Goal: Book appointment/travel/reservation

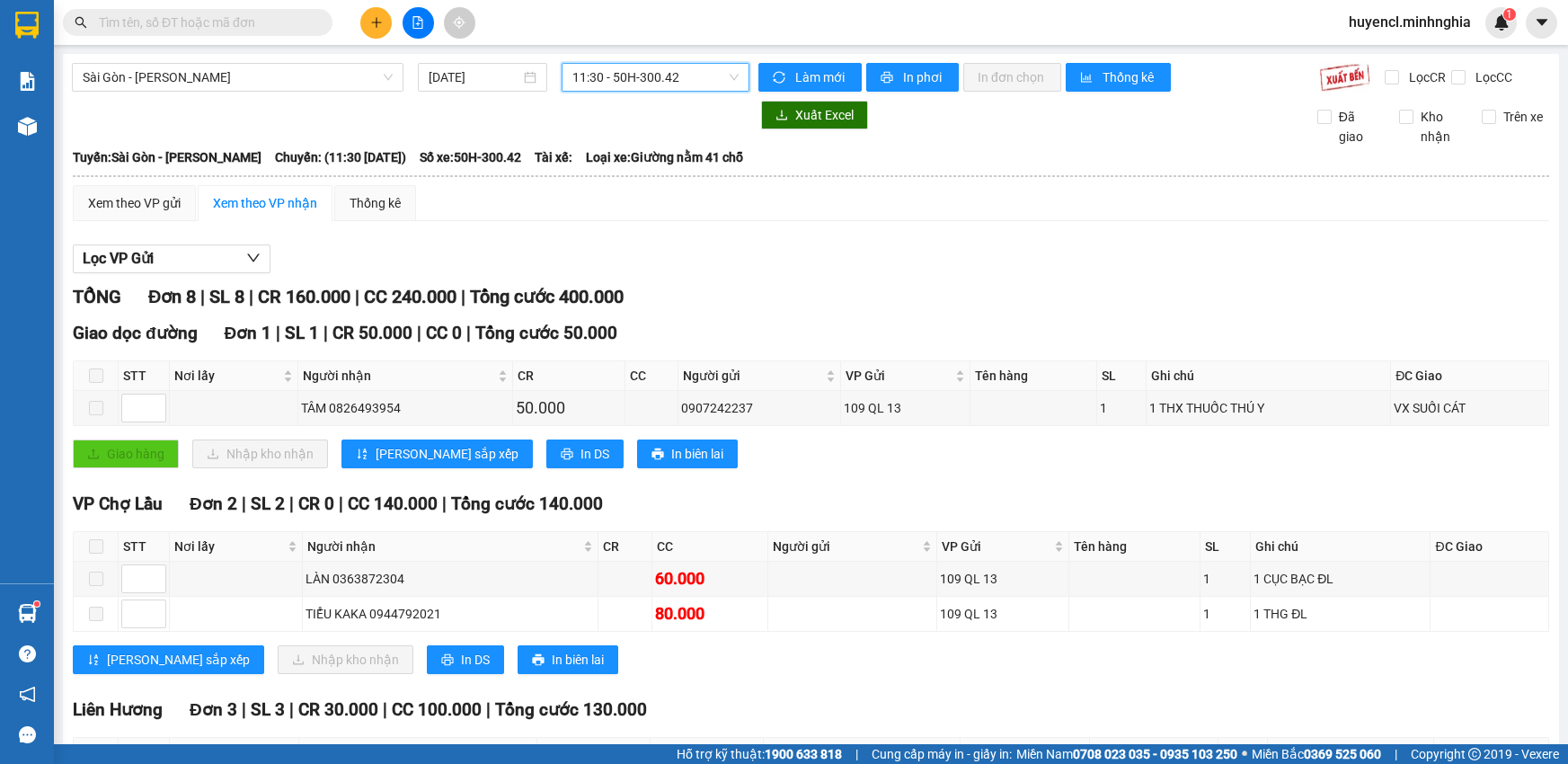
click at [619, 76] on span "11:30 - 50H-300.42" at bounding box center [655, 77] width 166 height 27
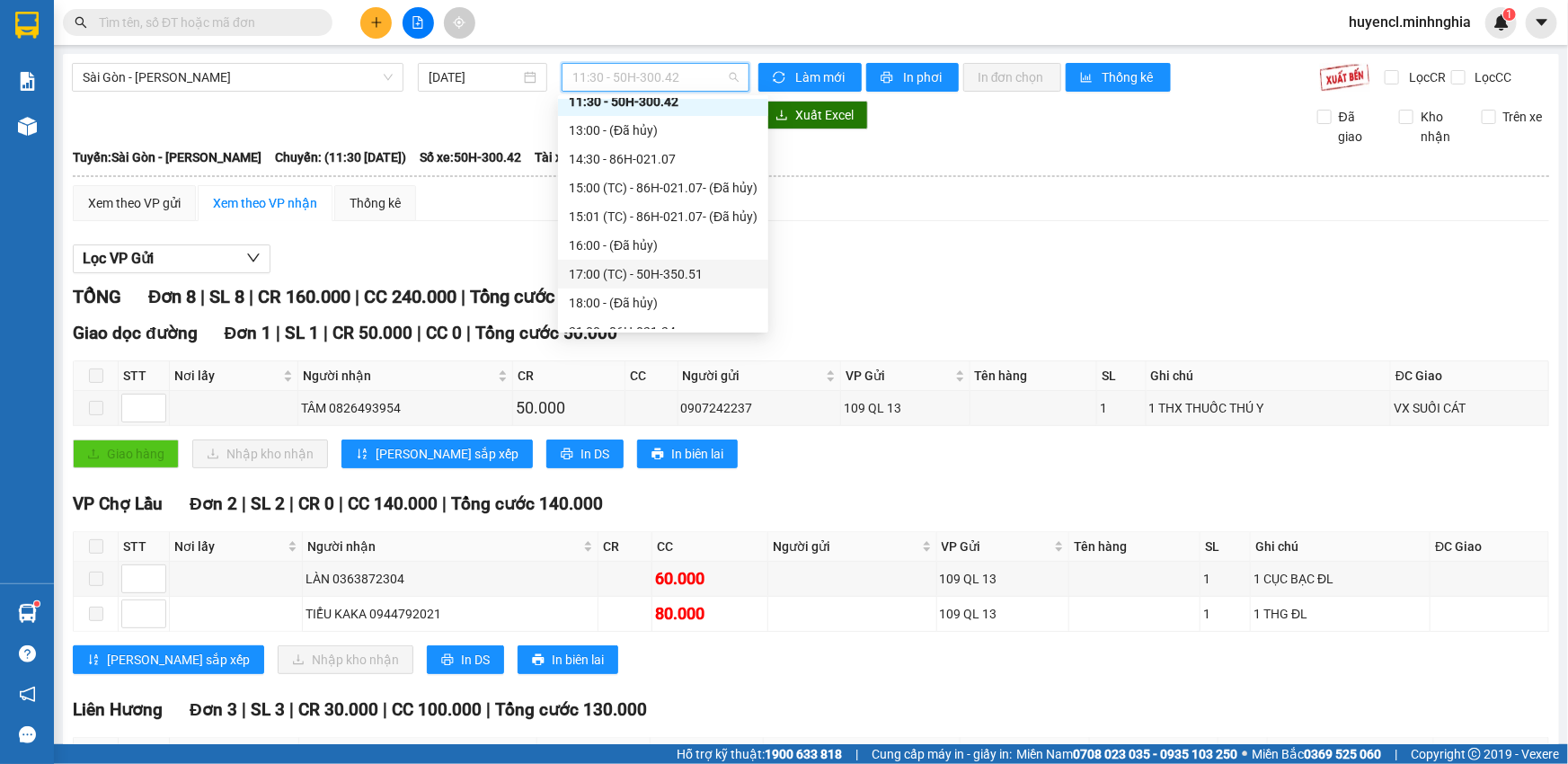
scroll to position [258, 0]
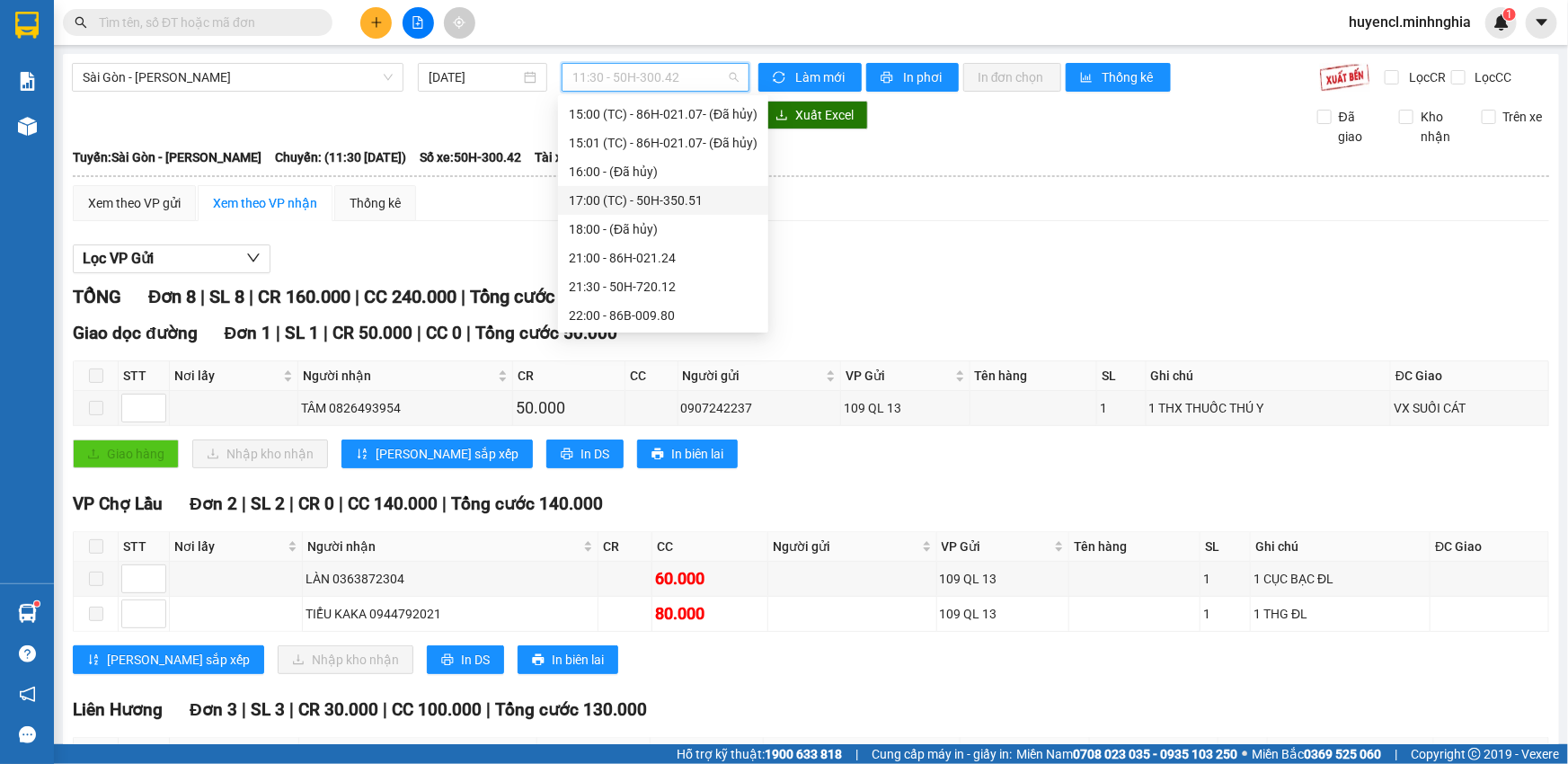
click at [114, 98] on div "[GEOGRAPHIC_DATA] - Phan Rí [DATE] 11:30 - 50H-300.42 Làm mới In phơi In đơn ch…" at bounding box center [811, 608] width 1496 height 1108
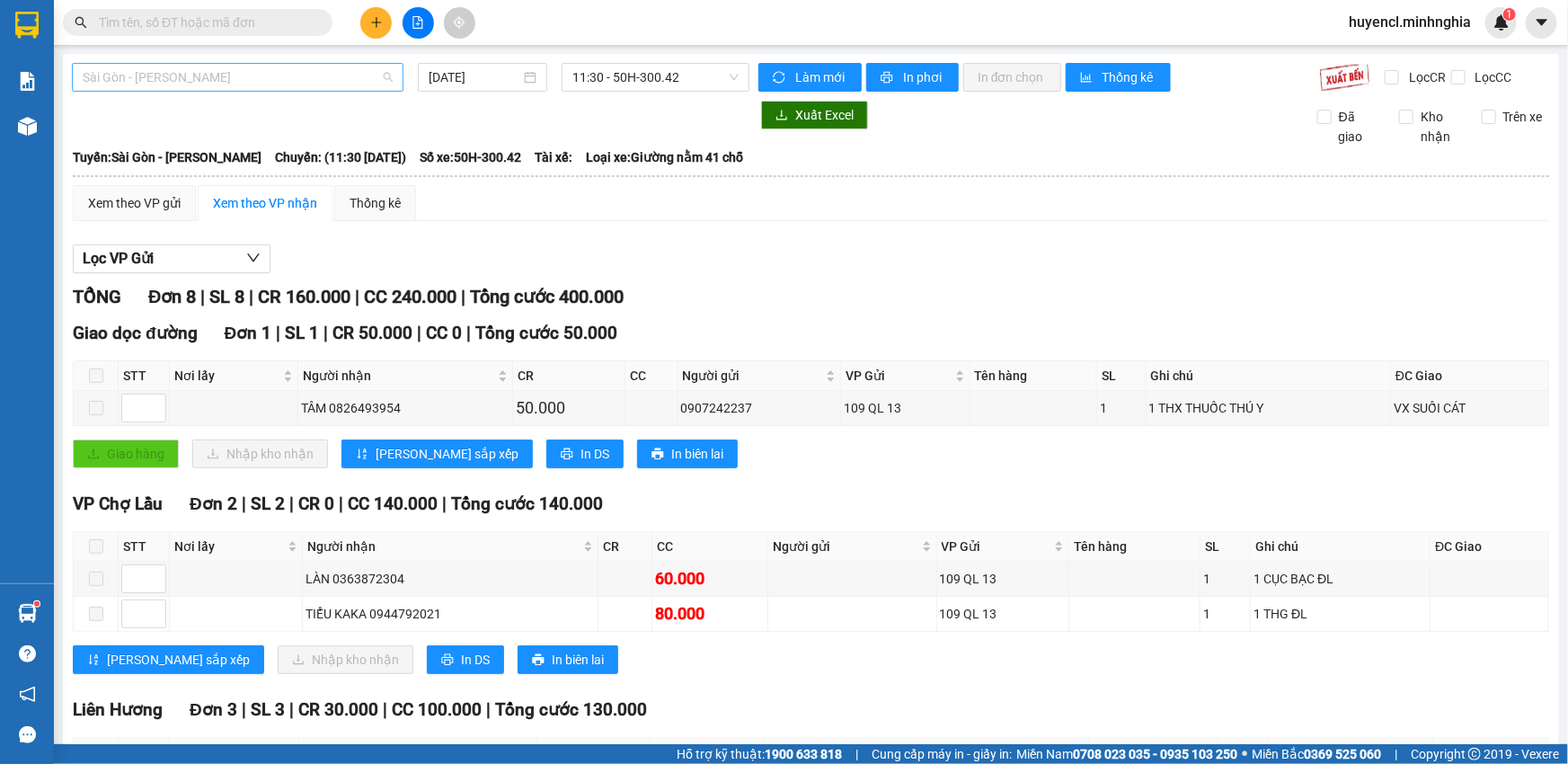
click at [127, 79] on span "Sài Gòn - [PERSON_NAME]" at bounding box center [238, 77] width 310 height 27
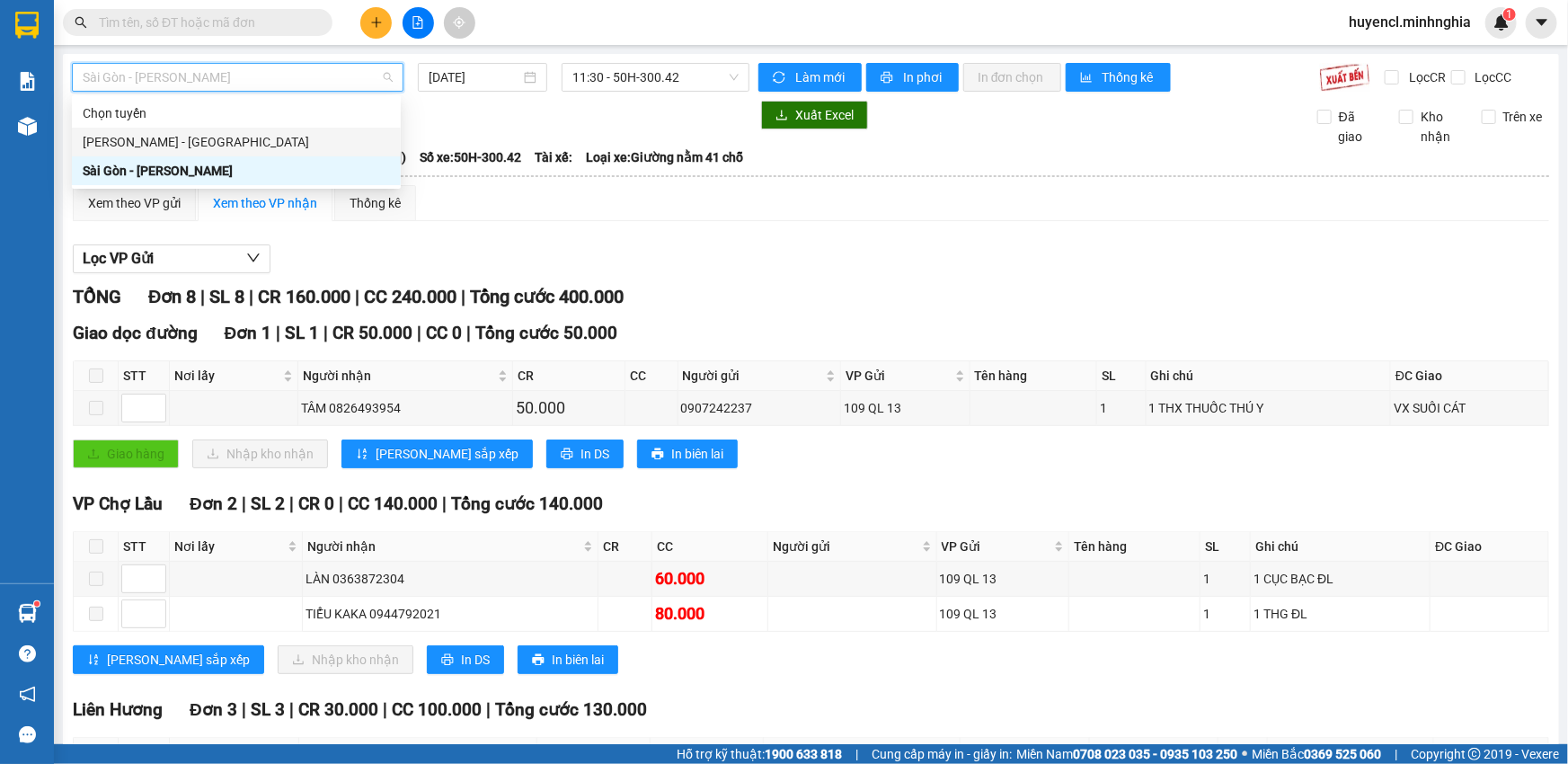
click at [231, 153] on div "[PERSON_NAME] - [GEOGRAPHIC_DATA]" at bounding box center [236, 142] width 329 height 29
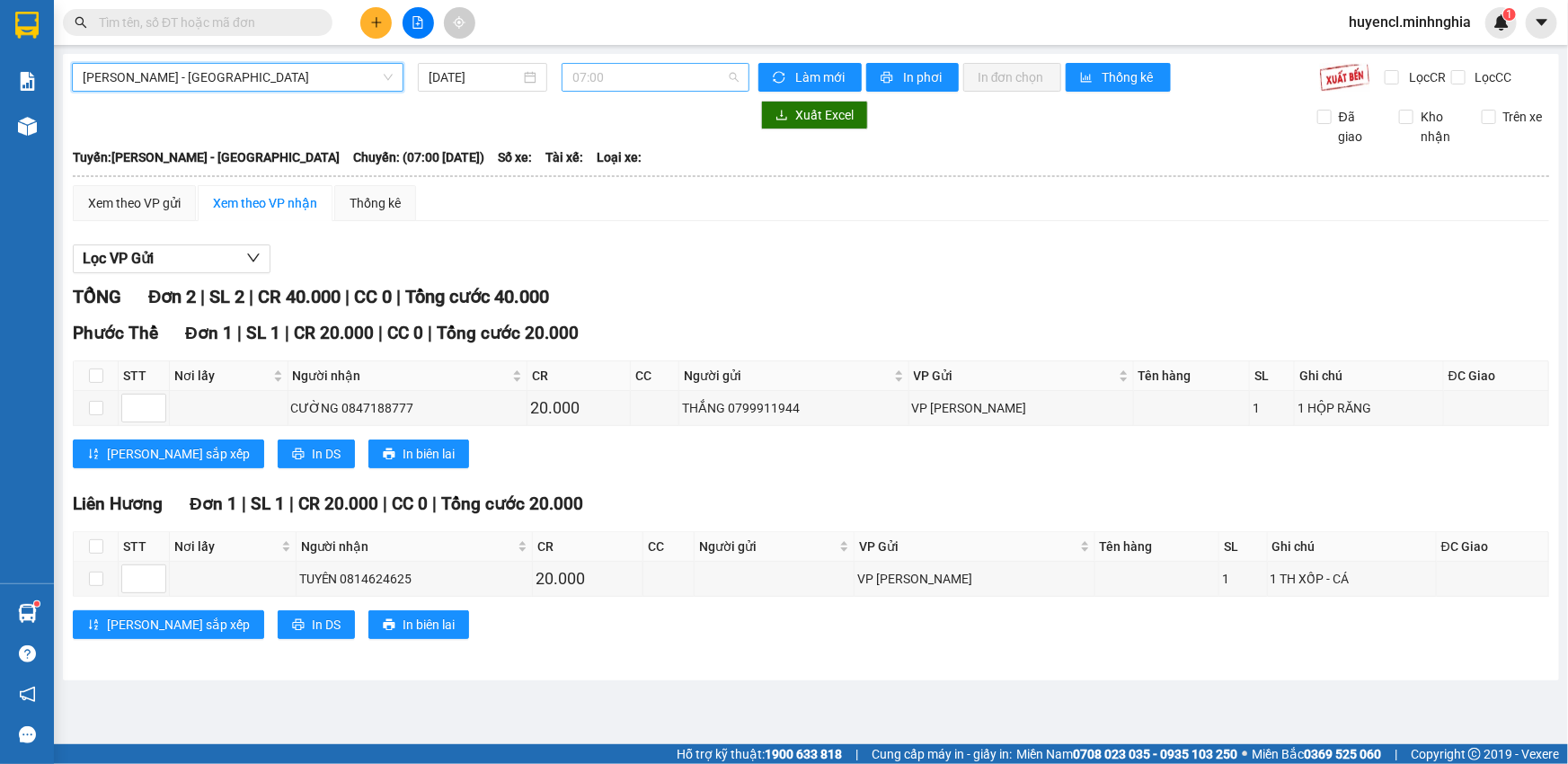
click at [687, 85] on span "07:00" at bounding box center [655, 77] width 166 height 27
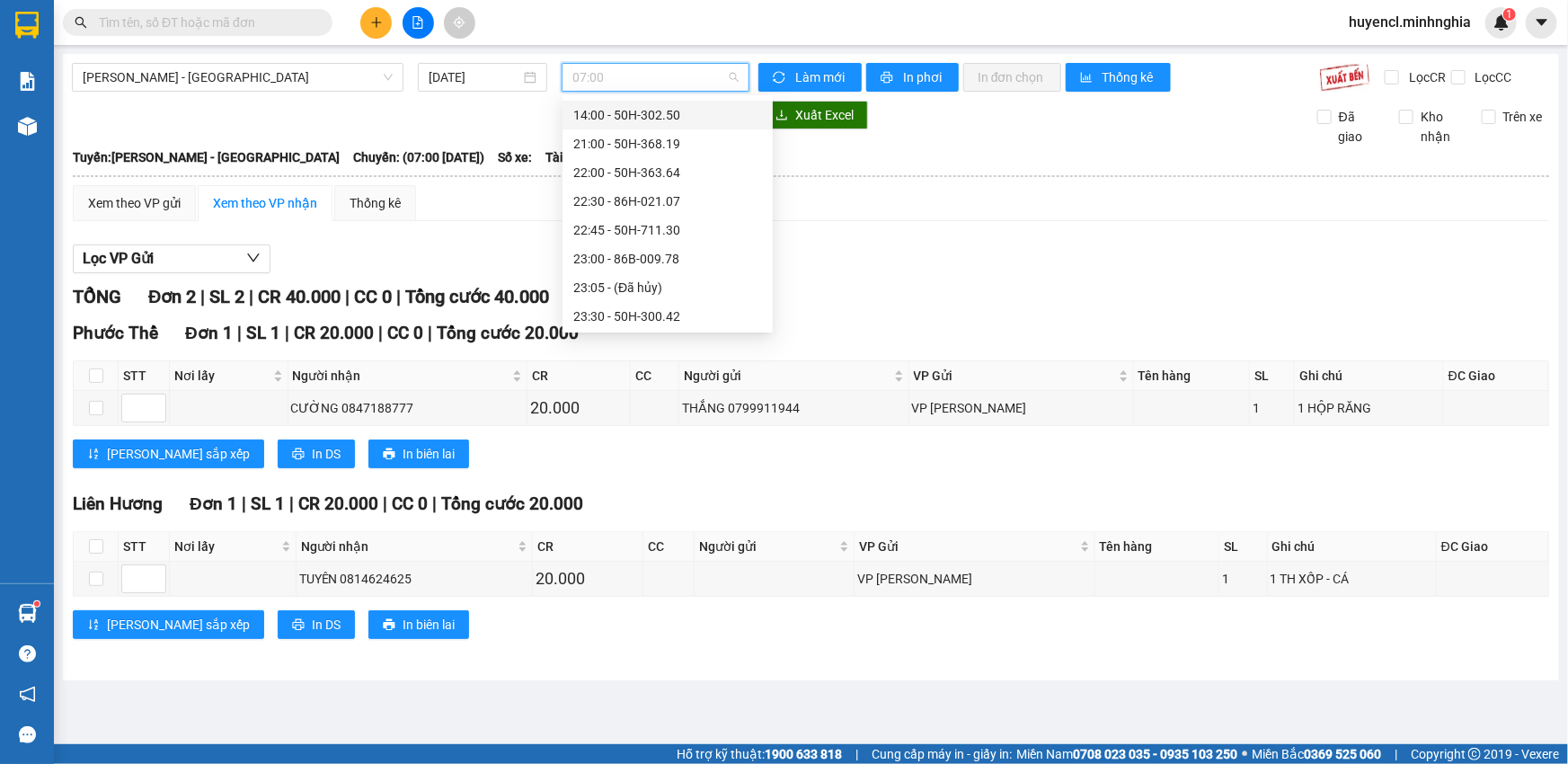
scroll to position [171, 0]
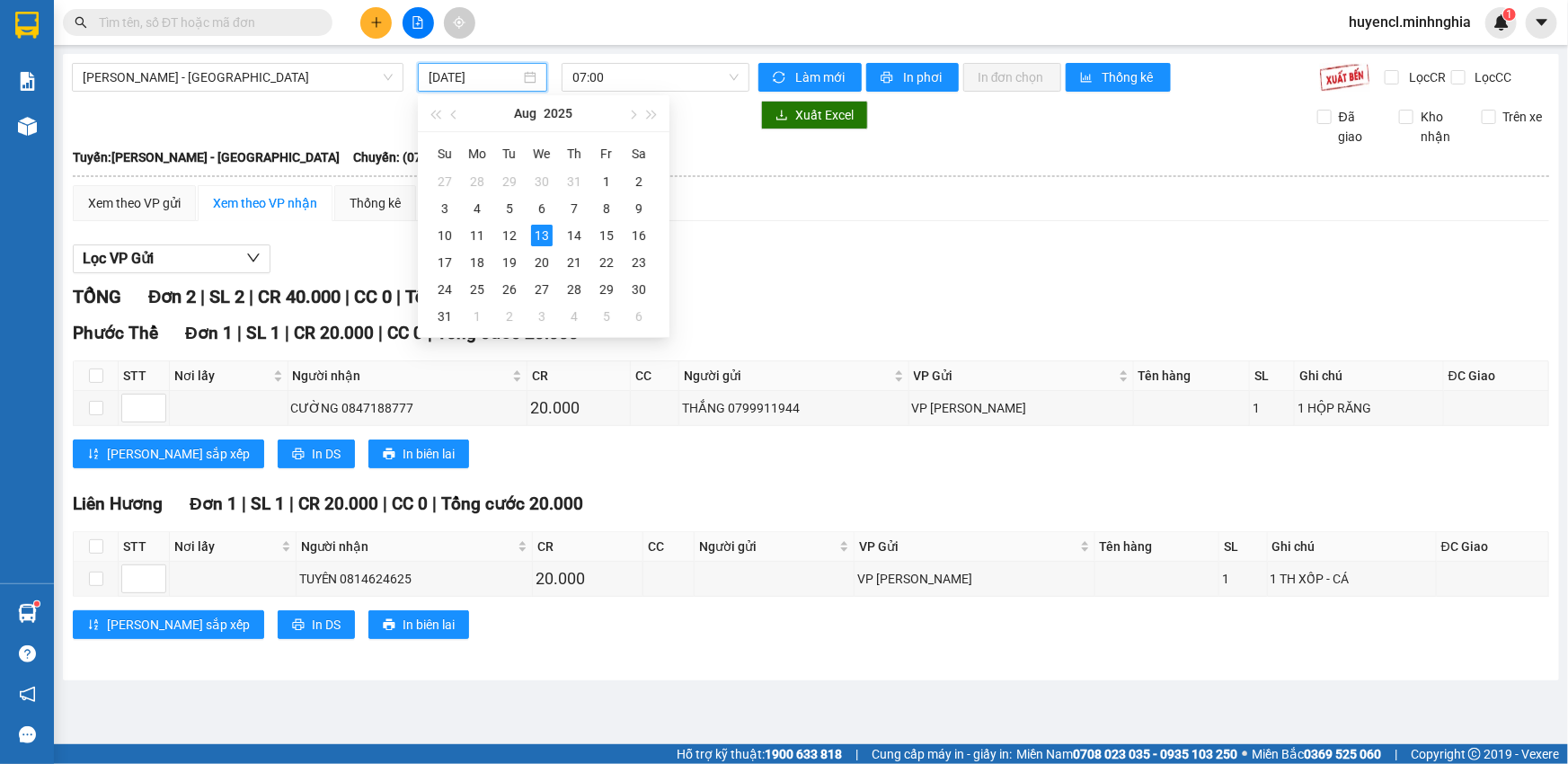
click at [504, 80] on input "[DATE]" at bounding box center [474, 77] width 92 height 20
click at [581, 232] on div "14" at bounding box center [574, 235] width 21 height 21
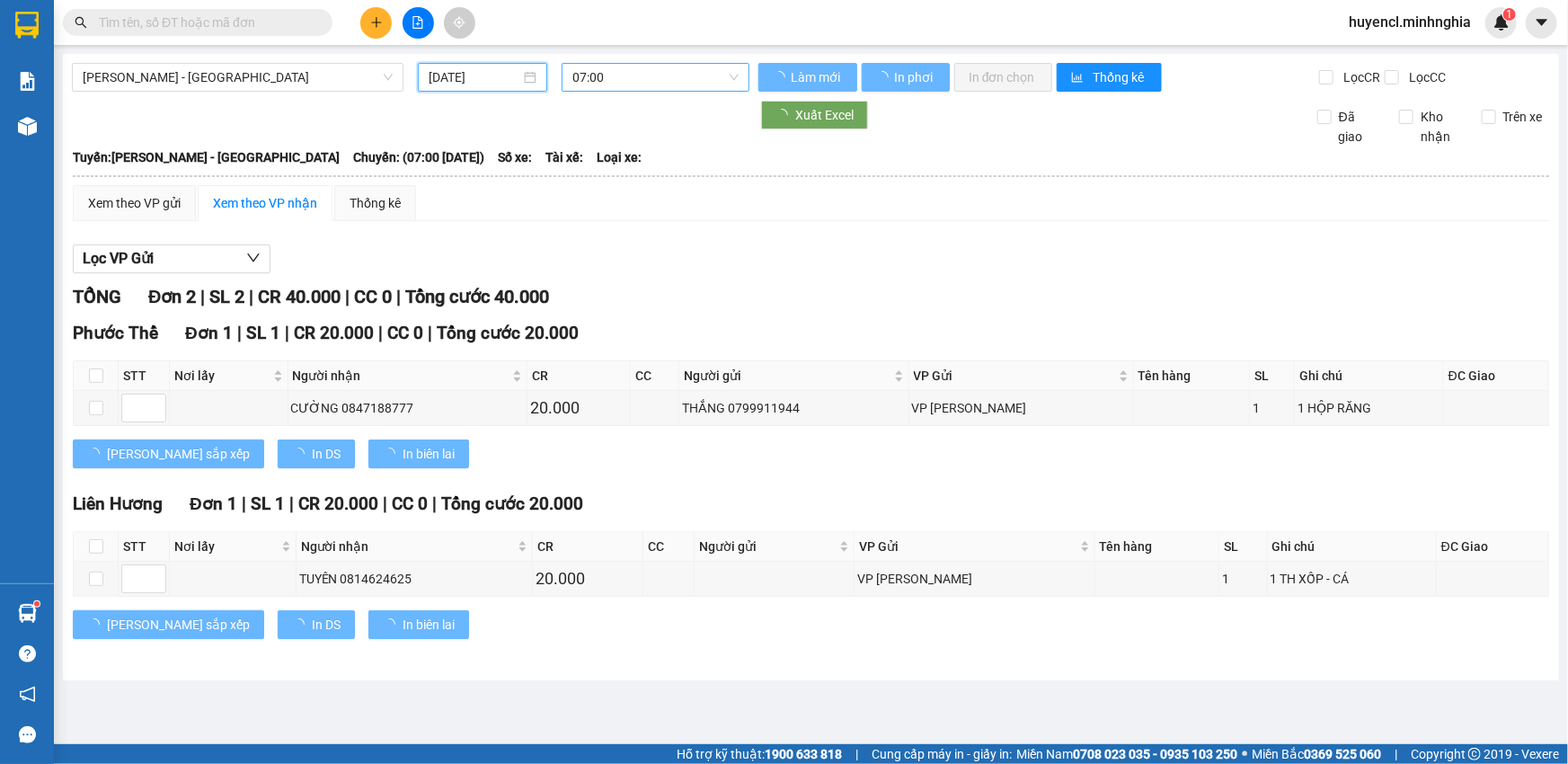
type input "[DATE]"
click at [685, 71] on span "07:00" at bounding box center [655, 77] width 166 height 27
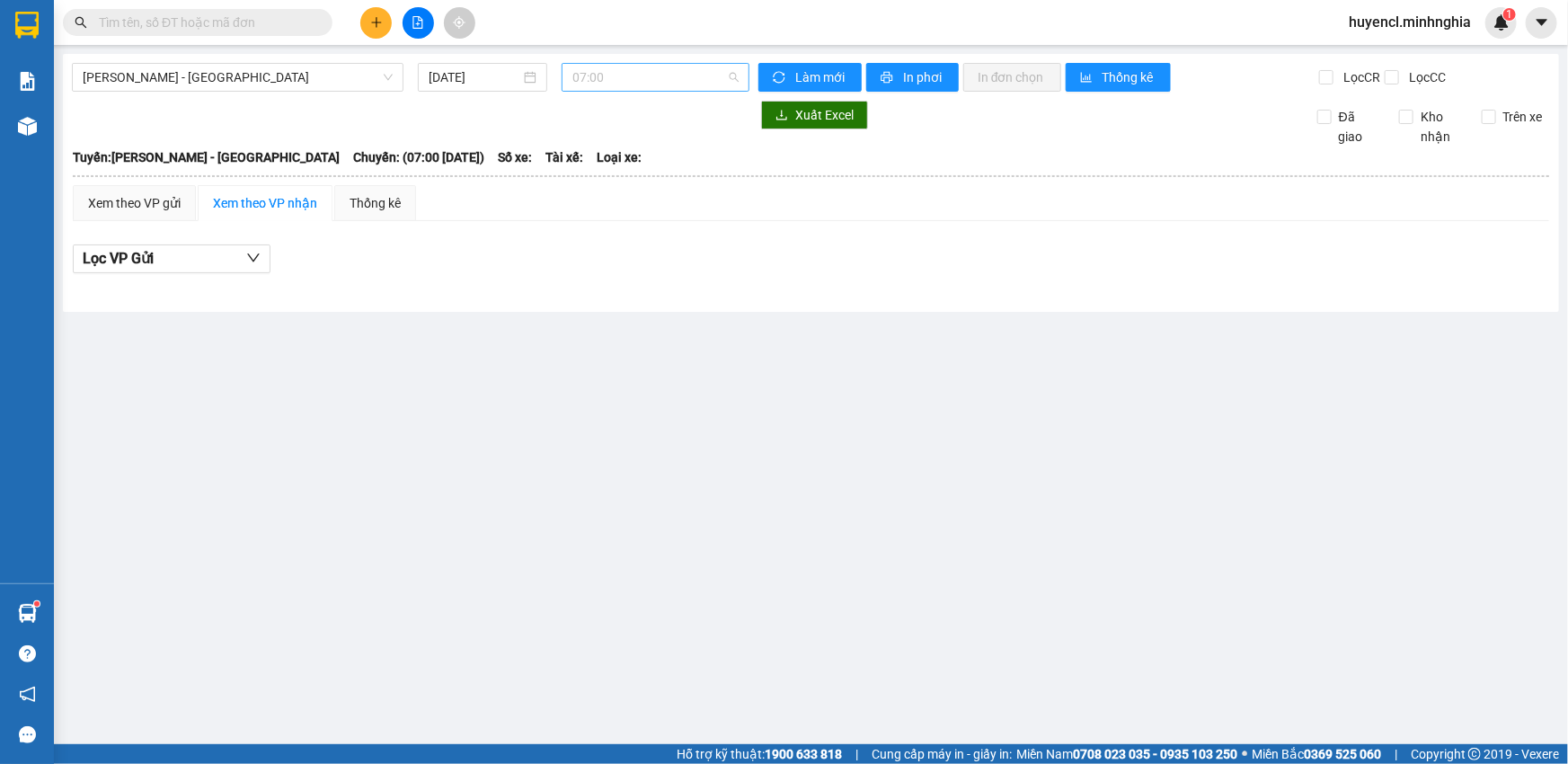
scroll to position [28, 0]
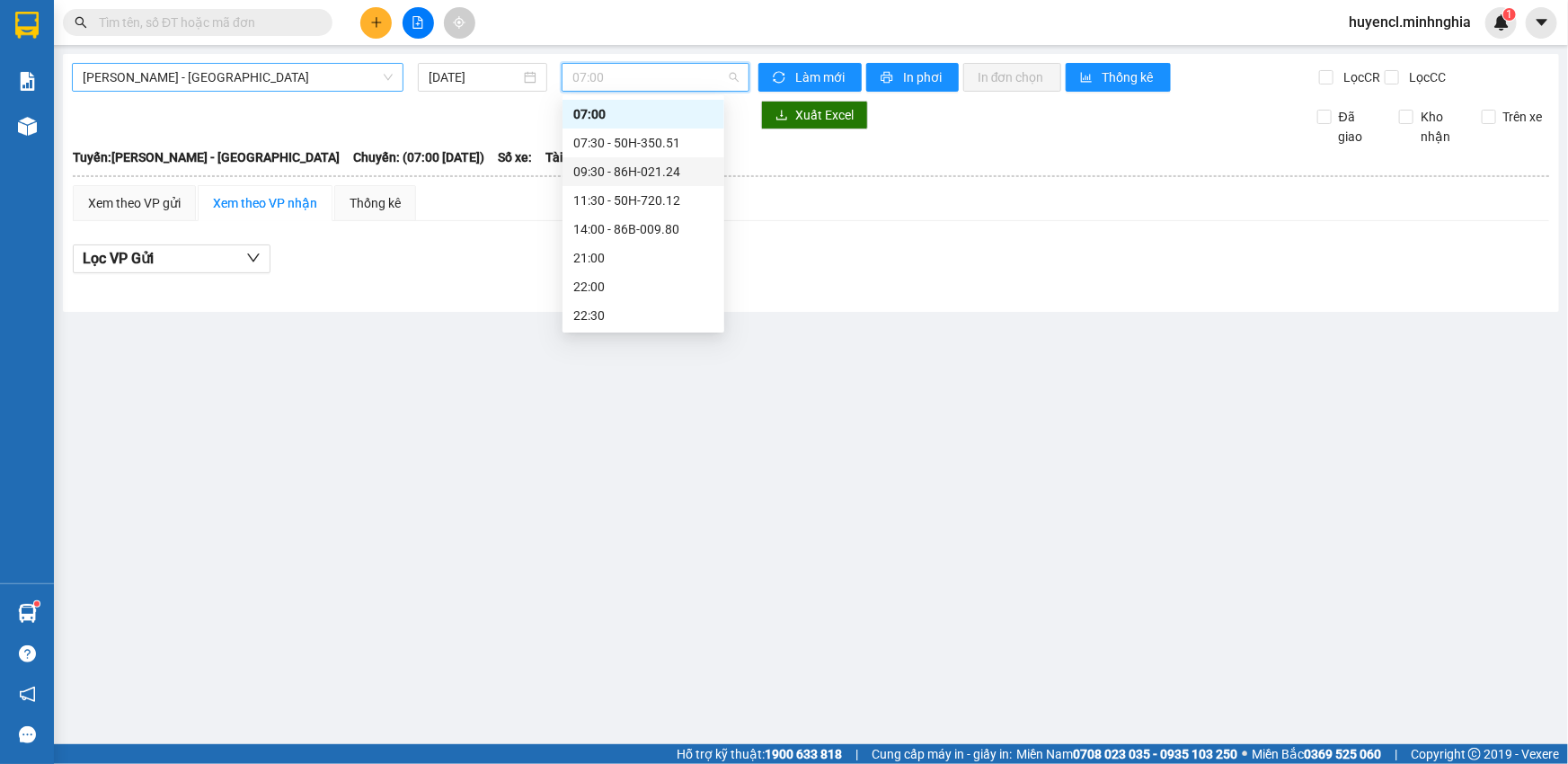
click at [261, 74] on span "[PERSON_NAME] - [GEOGRAPHIC_DATA]" at bounding box center [238, 77] width 310 height 27
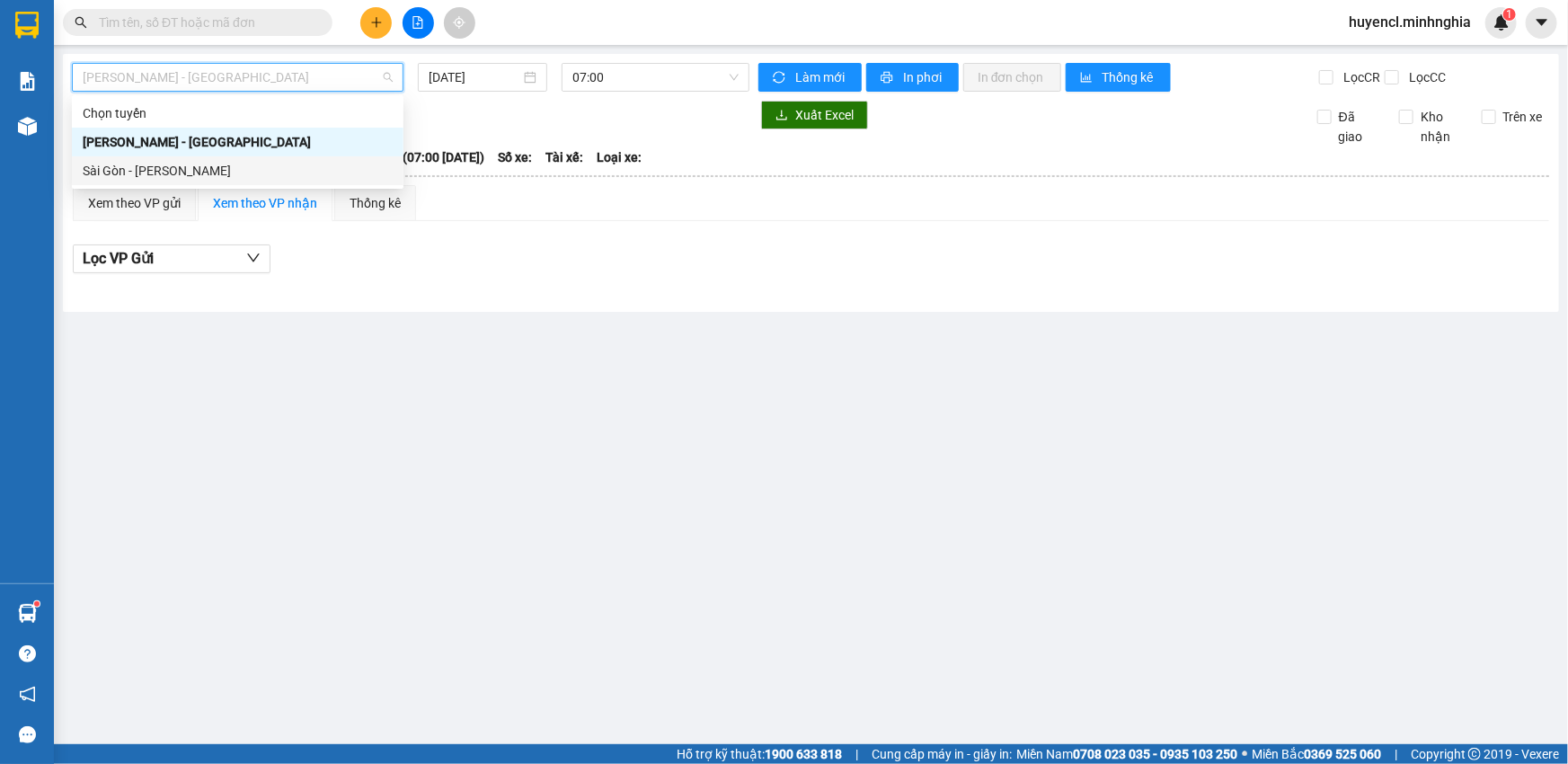
click at [221, 184] on div "Sài Gòn - [PERSON_NAME]" at bounding box center [238, 171] width 332 height 29
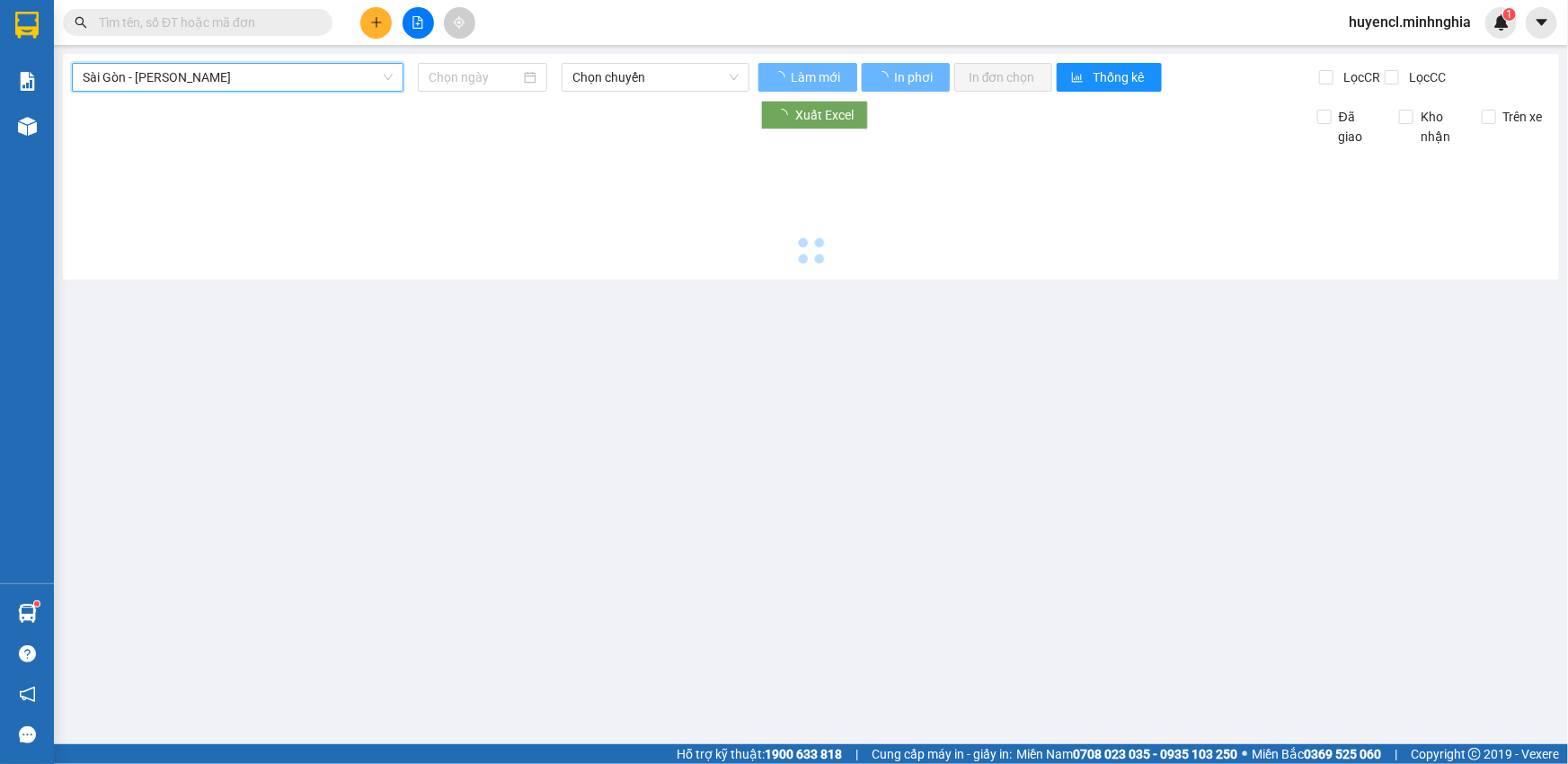
type input "[DATE]"
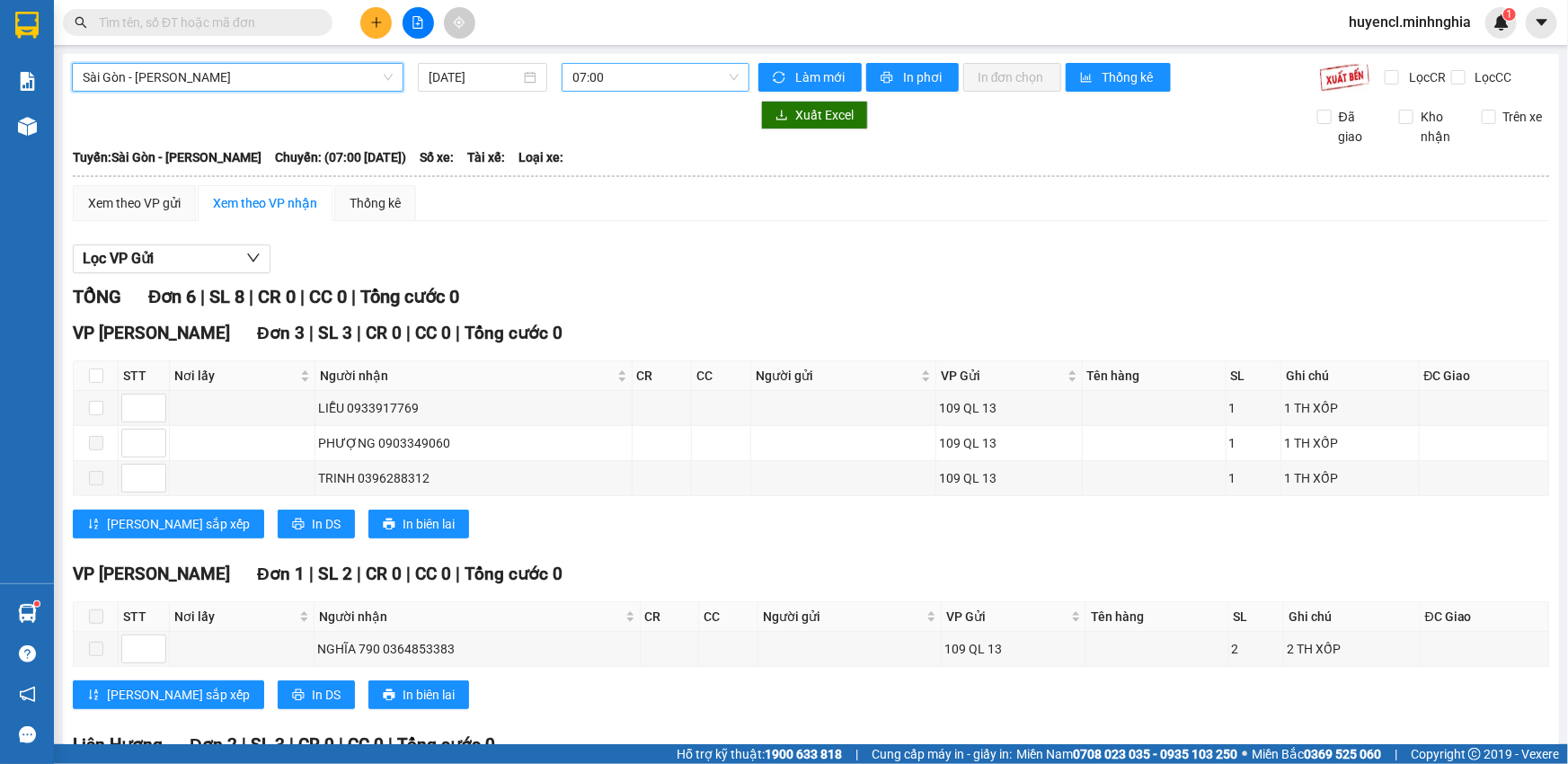
click at [680, 81] on span "07:00" at bounding box center [655, 77] width 166 height 27
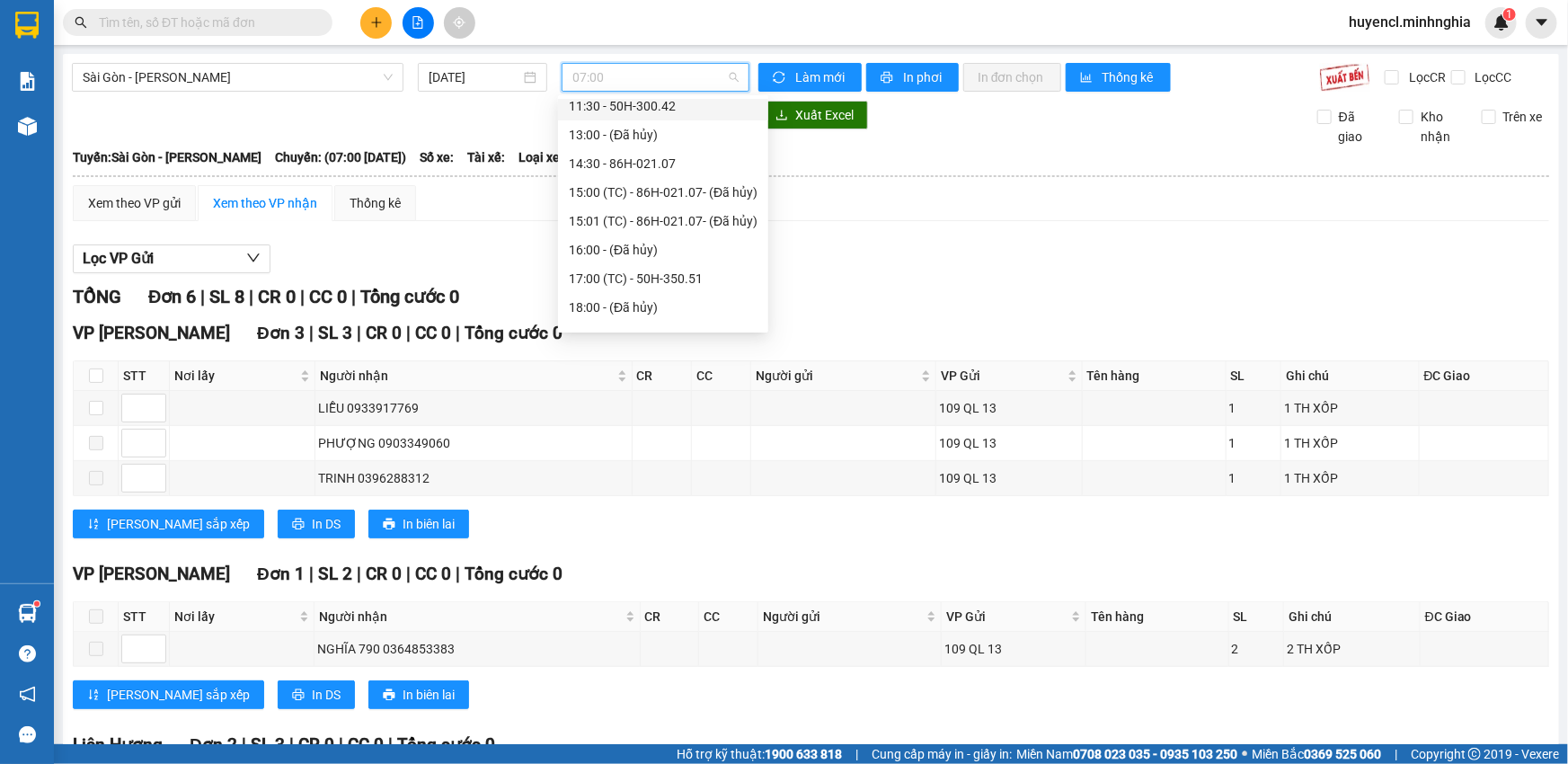
scroll to position [258, 0]
